Goal: Complete application form

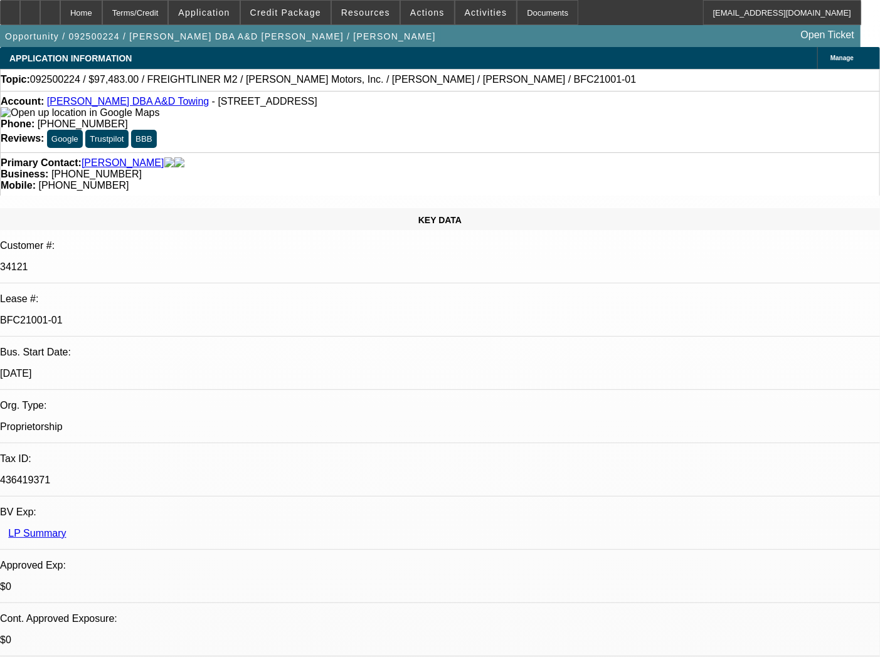
select select "0"
select select "6"
select select "0"
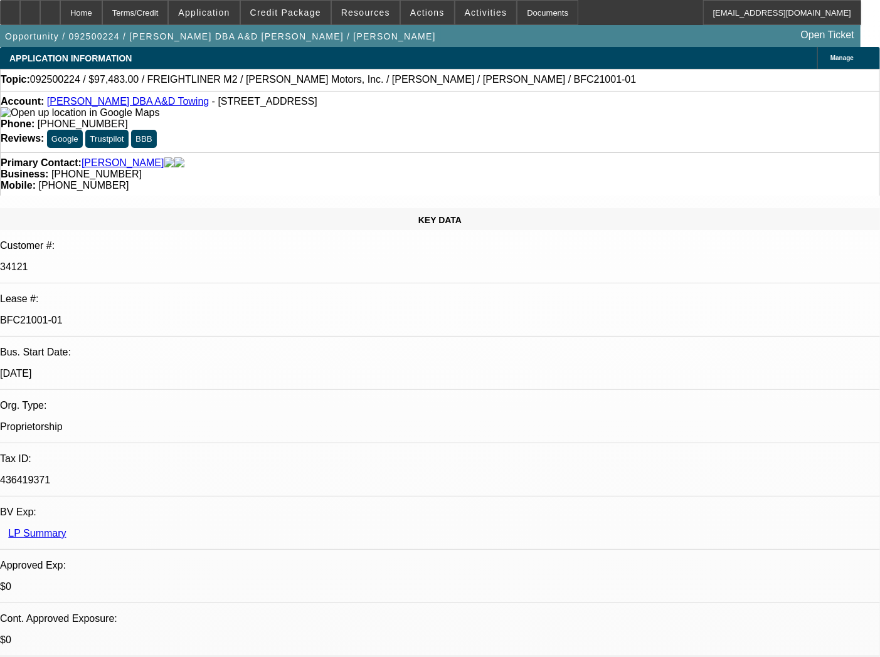
select select "0"
select select "6"
select select "0"
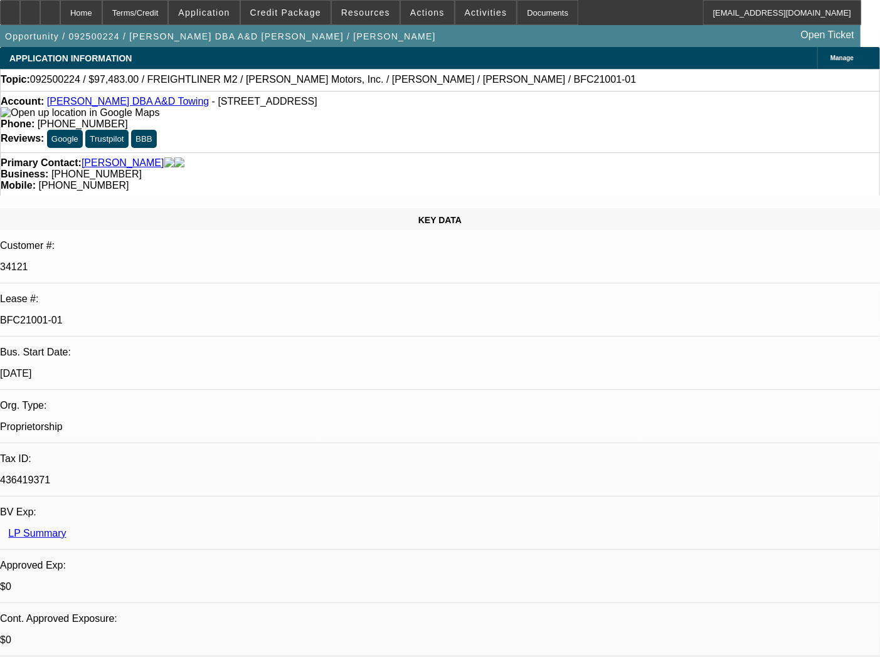
select select "0"
select select "6"
select select "0"
select select "2"
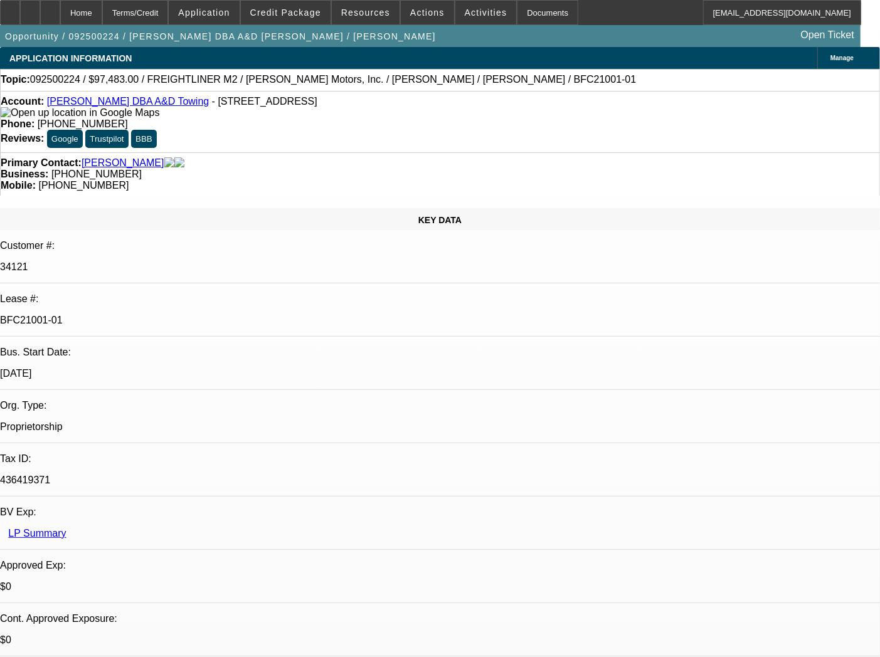
select select "0"
select select "6"
click at [518, 13] on div "Documents" at bounding box center [547, 12] width 61 height 25
